Goal: Task Accomplishment & Management: Manage account settings

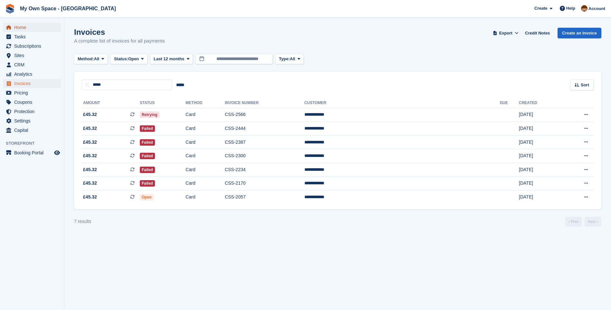
click at [24, 28] on span "Home" at bounding box center [33, 27] width 39 height 9
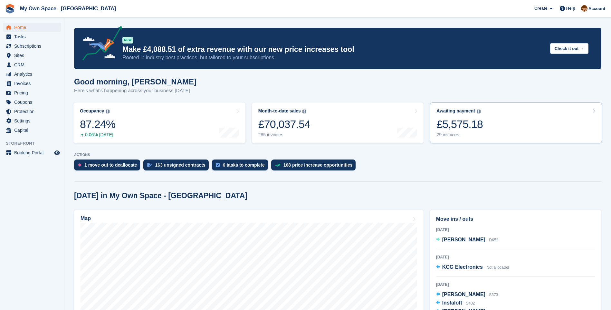
click at [446, 135] on div "29 invoices" at bounding box center [459, 134] width 46 height 5
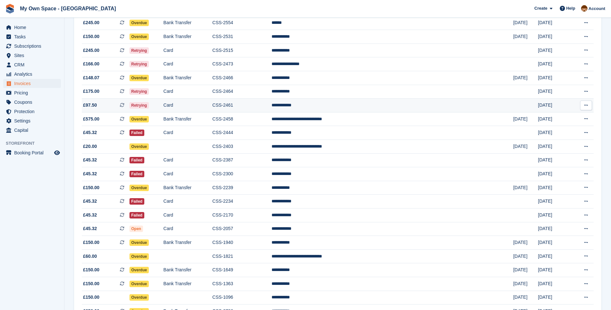
scroll to position [161, 0]
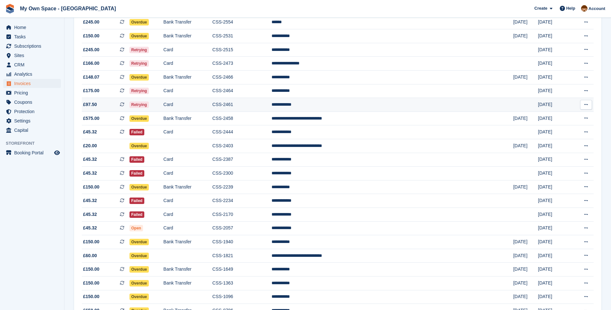
click at [260, 105] on td "CSS-2461" at bounding box center [241, 105] width 59 height 14
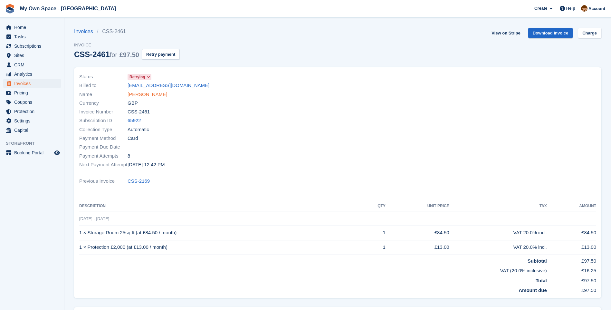
click at [140, 94] on link "James Colton" at bounding box center [148, 94] width 40 height 7
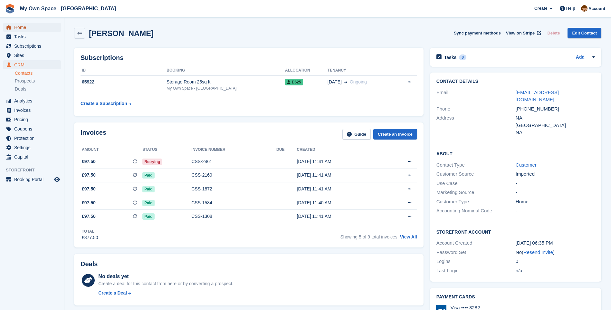
drag, startPoint x: 19, startPoint y: 24, endPoint x: 20, endPoint y: 27, distance: 3.2
click at [19, 25] on span "Home" at bounding box center [33, 27] width 39 height 9
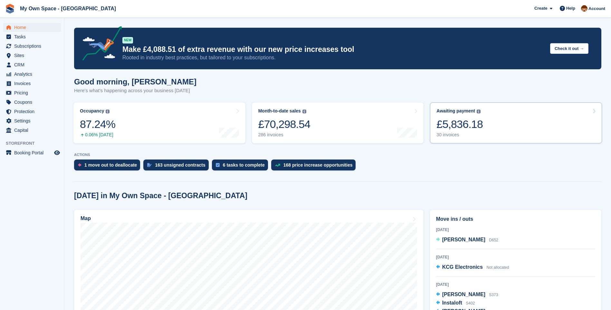
click at [450, 135] on div "30 invoices" at bounding box center [459, 134] width 46 height 5
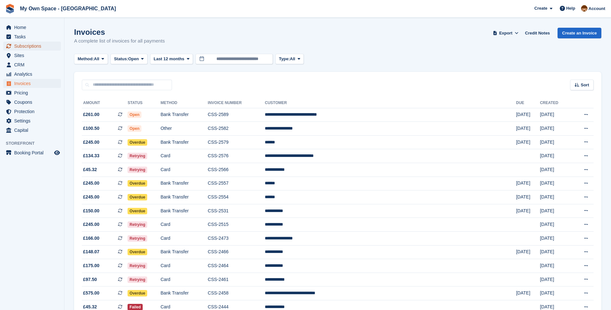
click at [24, 44] on span "Subscriptions" at bounding box center [33, 46] width 39 height 9
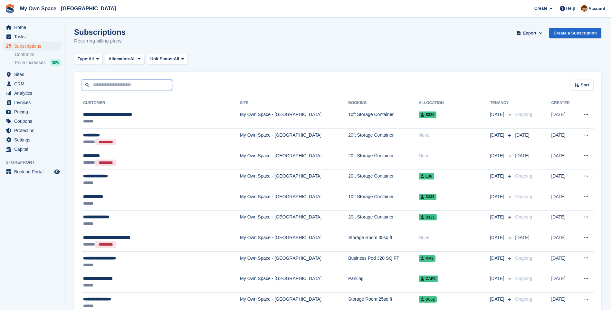
click at [108, 89] on input "text" at bounding box center [127, 85] width 90 height 11
type input "****"
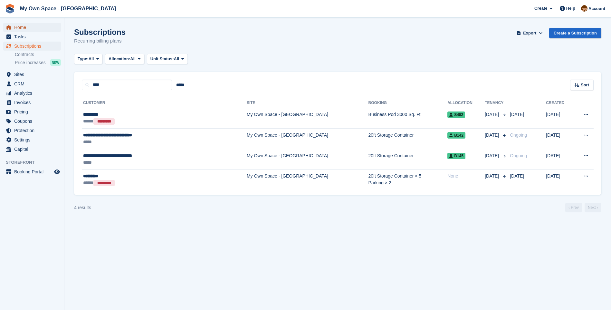
click at [27, 29] on span "Home" at bounding box center [33, 27] width 39 height 9
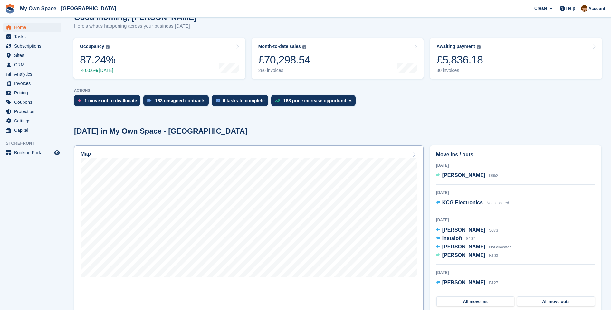
scroll to position [161, 0]
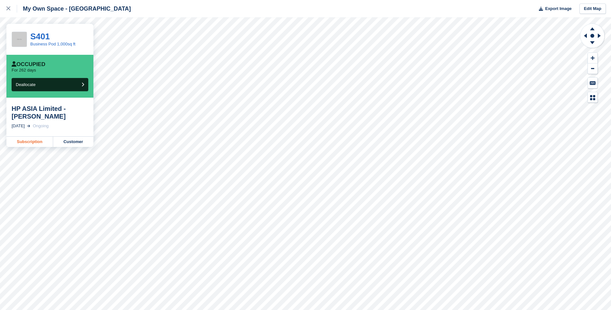
click at [33, 143] on link "Subscription" at bounding box center [29, 142] width 47 height 10
